Goal: Task Accomplishment & Management: Use online tool/utility

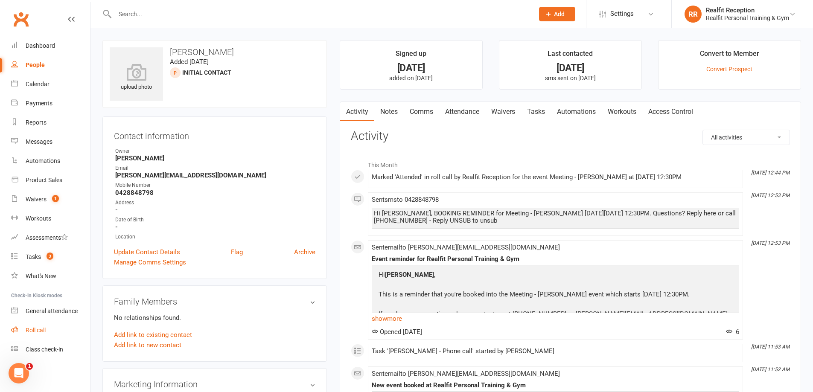
click at [40, 330] on div "Roll call" at bounding box center [36, 330] width 20 height 7
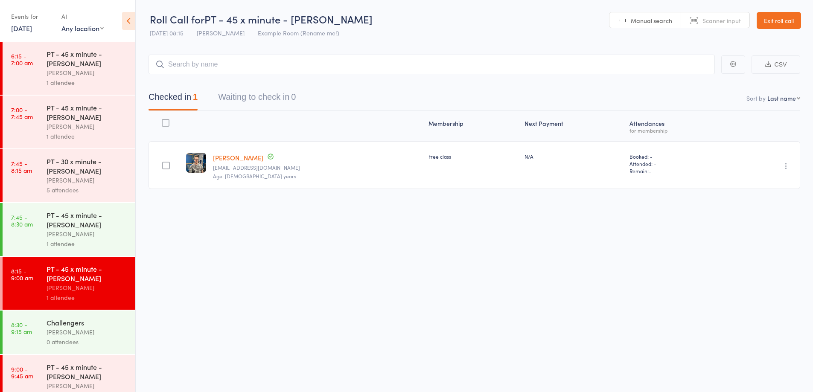
click at [86, 346] on div "0 attendees" at bounding box center [88, 342] width 82 height 10
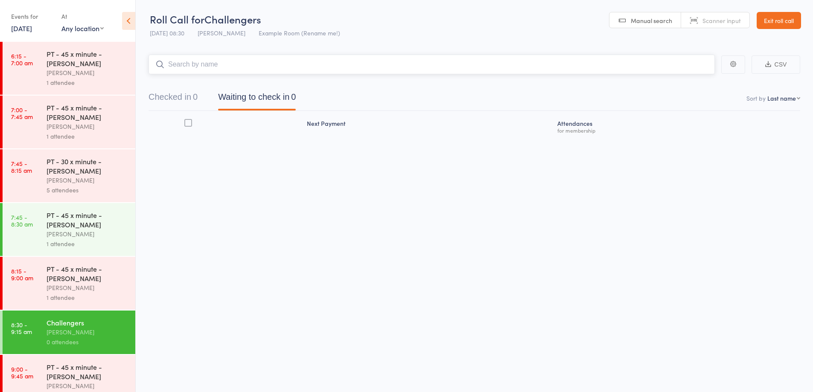
click at [221, 63] on input "search" at bounding box center [432, 65] width 566 height 20
type input "fran"
click at [192, 84] on div "Frances Adamas" at bounding box center [188, 83] width 64 height 10
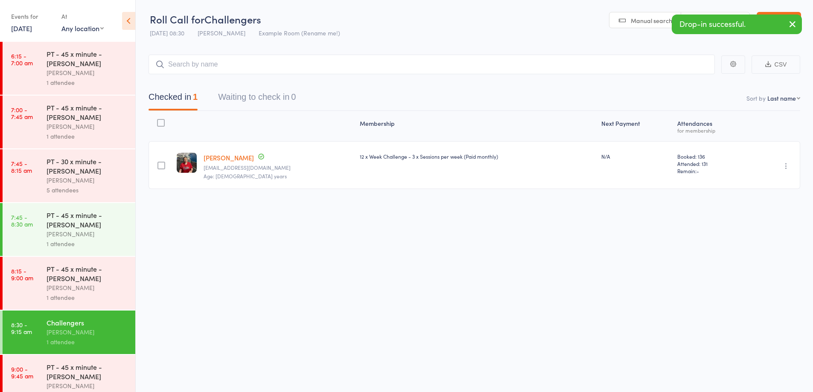
click at [90, 375] on div "PT - 45 x minute - [PERSON_NAME]" at bounding box center [88, 371] width 82 height 19
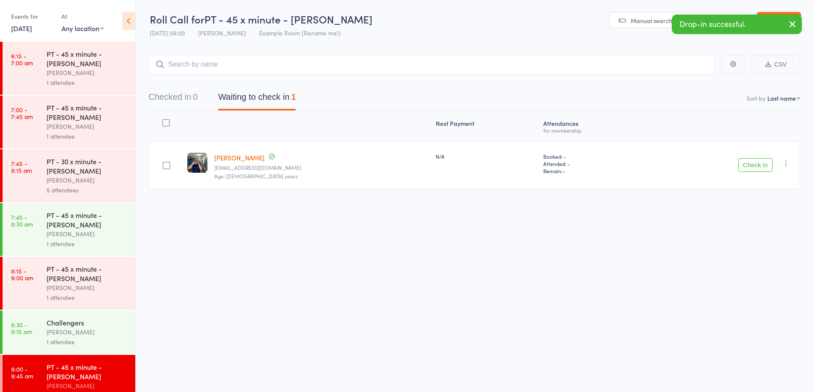
click at [755, 166] on button "Check in" at bounding box center [755, 165] width 34 height 14
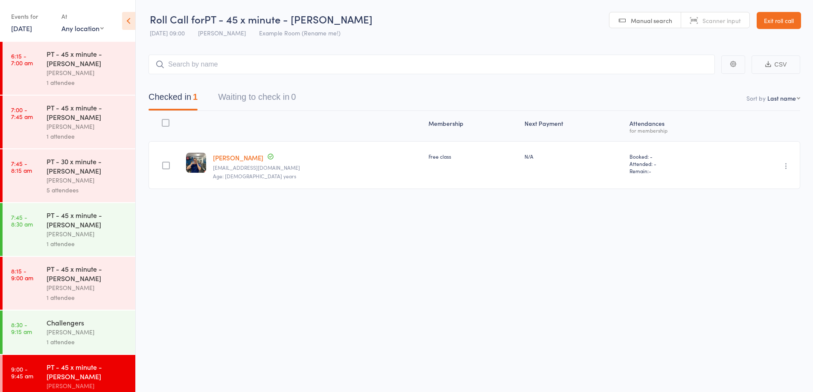
click at [768, 25] on link "Exit roll call" at bounding box center [779, 20] width 44 height 17
